Goal: Find contact information: Find contact information

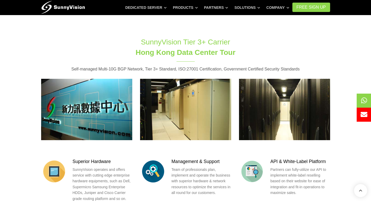
scroll to position [573, 0]
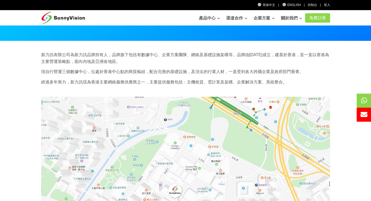
scroll to position [14, 0]
